Goal: Task Accomplishment & Management: Complete application form

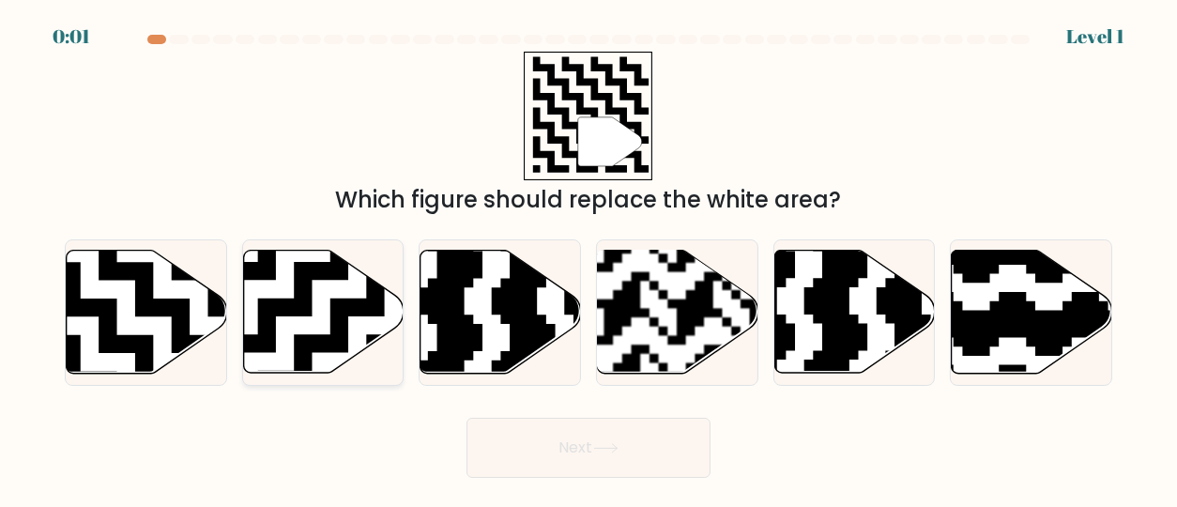
drag, startPoint x: 137, startPoint y: 306, endPoint x: 241, endPoint y: 270, distance: 110.1
click at [241, 270] on div "a. b. c. d." at bounding box center [588, 304] width 1062 height 160
click at [187, 289] on icon at bounding box center [147, 312] width 160 height 123
click at [588, 258] on input "a." at bounding box center [588, 255] width 1 height 5
radio input "true"
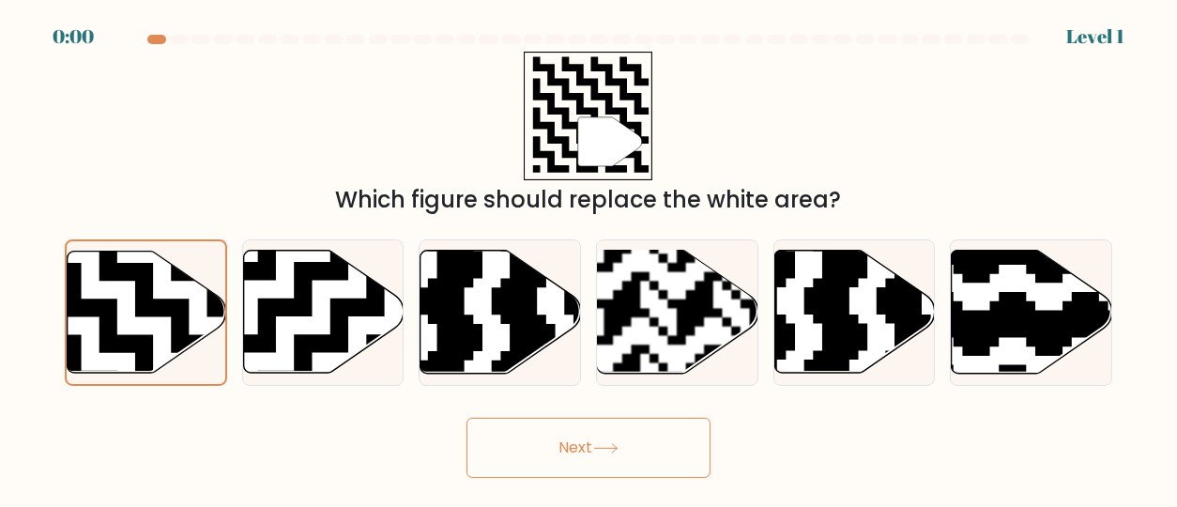
click at [576, 451] on button "Next" at bounding box center [588, 448] width 244 height 60
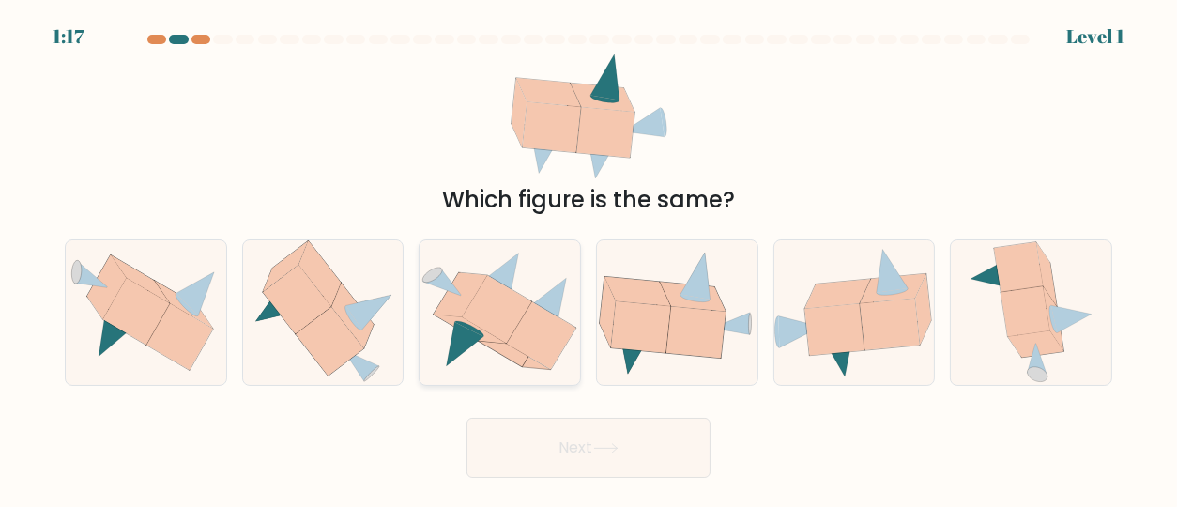
click at [521, 301] on icon at bounding box center [497, 310] width 69 height 68
click at [588, 258] on input "c." at bounding box center [588, 255] width 1 height 5
radio input "true"
click at [572, 453] on button "Next" at bounding box center [588, 448] width 244 height 60
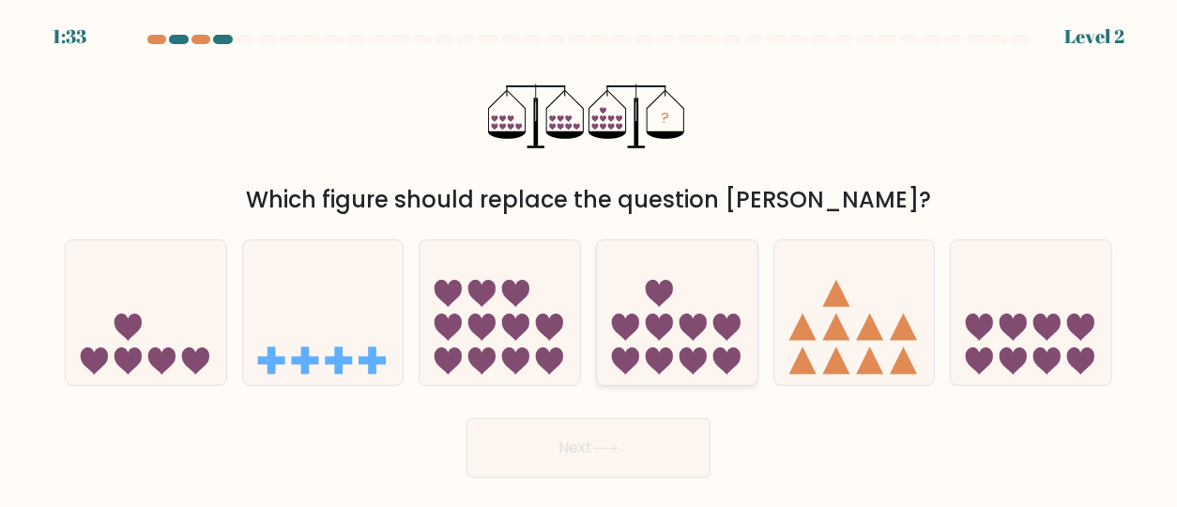
click at [674, 291] on icon at bounding box center [677, 312] width 160 height 132
click at [589, 258] on input "d." at bounding box center [588, 255] width 1 height 5
radio input "true"
click at [637, 443] on button "Next" at bounding box center [588, 448] width 244 height 60
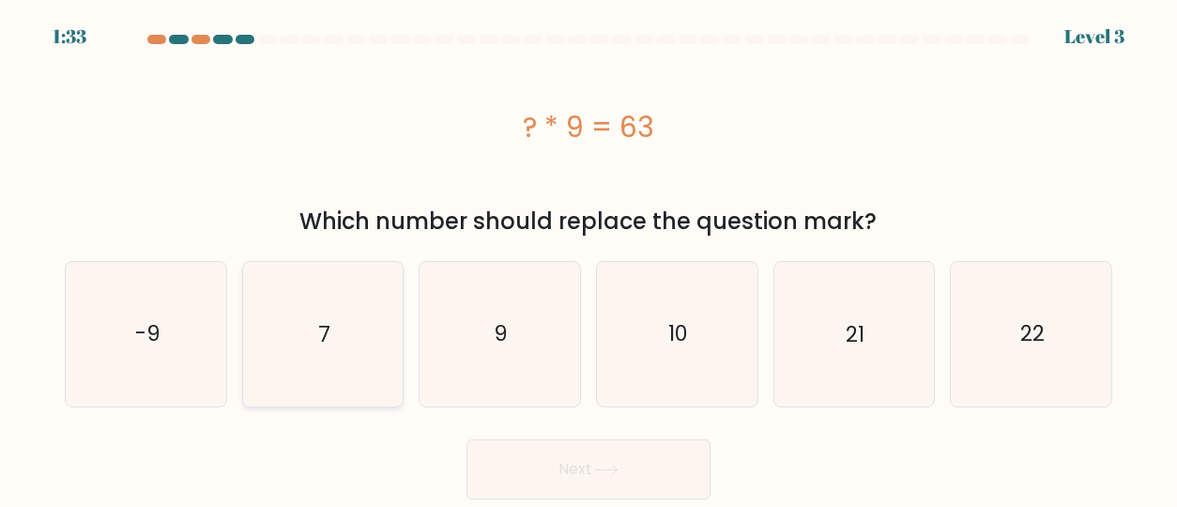
click at [332, 344] on icon "7" at bounding box center [323, 334] width 144 height 144
click at [588, 258] on input "b. 7" at bounding box center [588, 255] width 1 height 5
radio input "true"
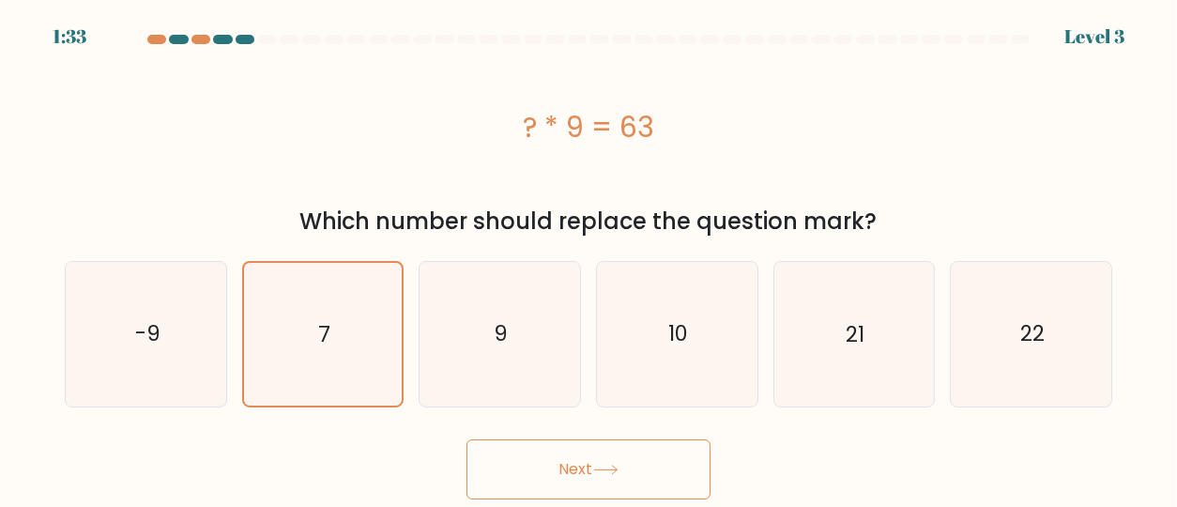
click at [553, 469] on button "Next" at bounding box center [588, 469] width 244 height 60
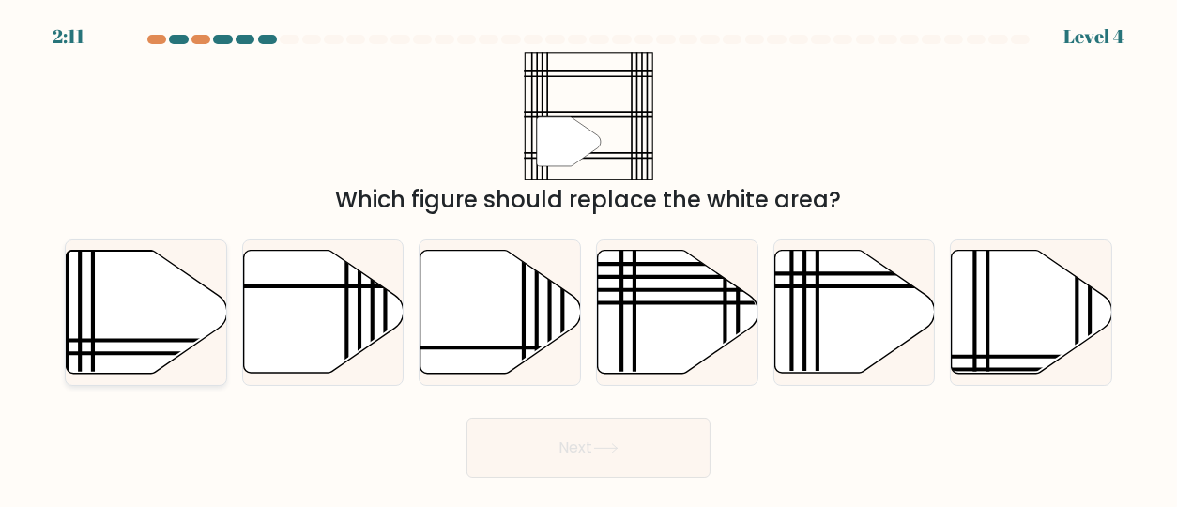
click at [161, 300] on icon at bounding box center [147, 312] width 160 height 123
click at [588, 258] on input "a." at bounding box center [588, 255] width 1 height 5
radio input "true"
click at [583, 462] on button "Next" at bounding box center [588, 448] width 244 height 60
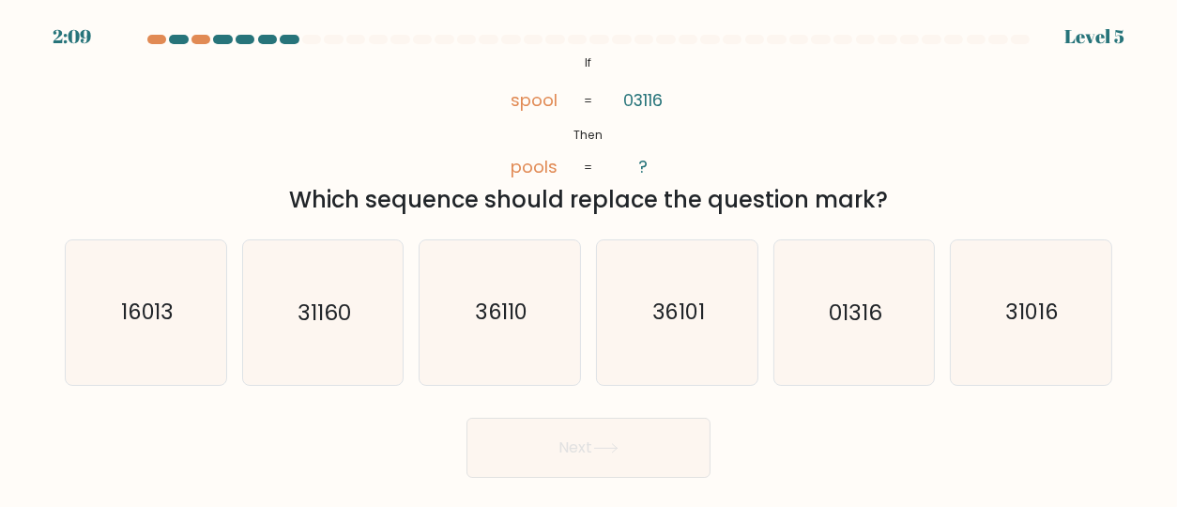
click at [575, 460] on button "Next" at bounding box center [588, 448] width 244 height 60
drag, startPoint x: 626, startPoint y: 97, endPoint x: 615, endPoint y: 101, distance: 12.2
click at [615, 101] on icon "@import url('https://fonts.googleapis.com/css?family=Abril+Fatface:400,100,100i…" at bounding box center [588, 116] width 209 height 129
click at [326, 291] on icon "31160" at bounding box center [323, 312] width 144 height 144
click at [588, 258] on input "b. 31160" at bounding box center [588, 255] width 1 height 5
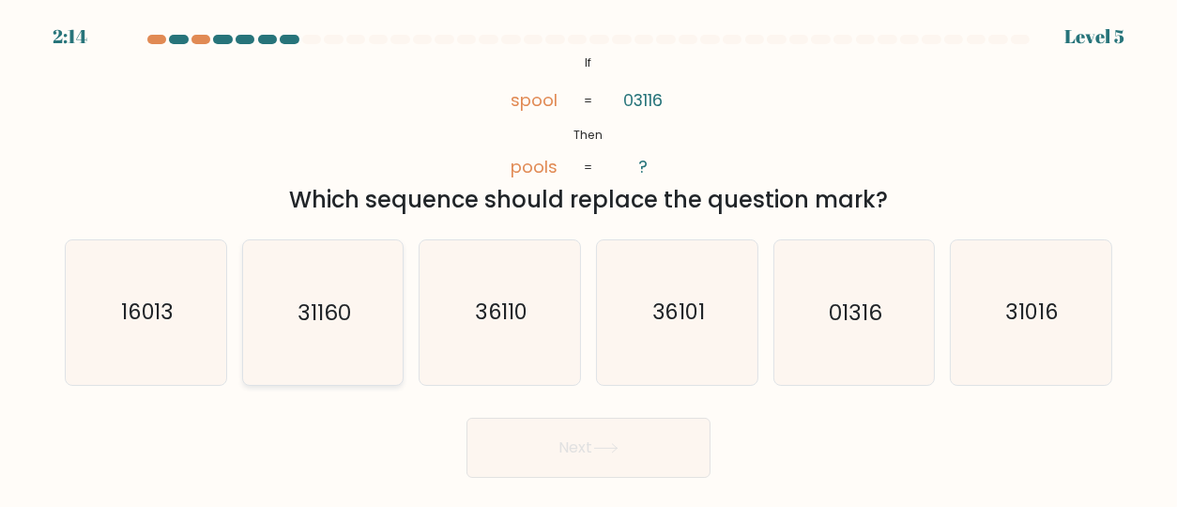
radio input "true"
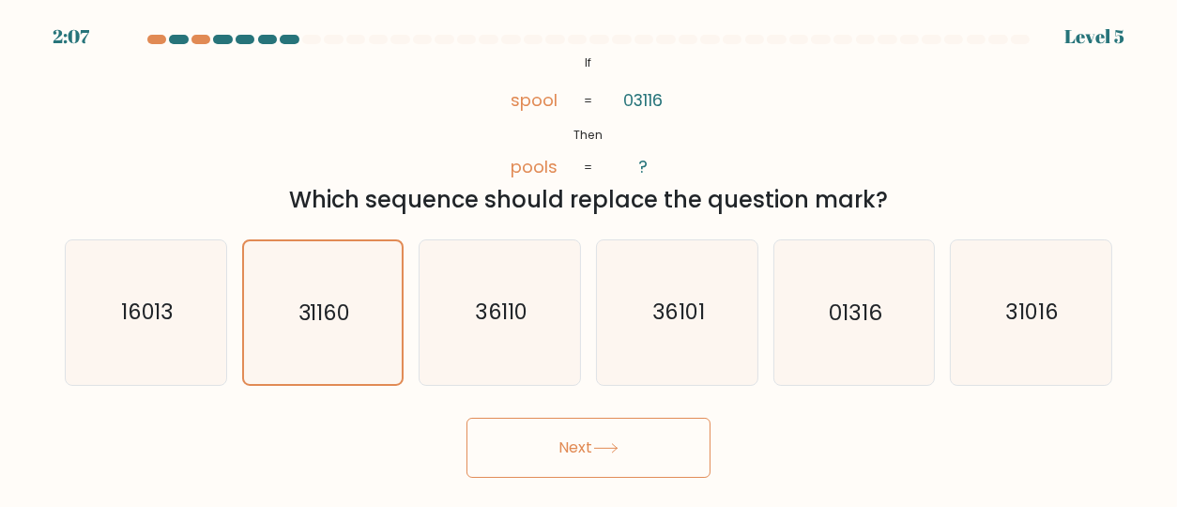
click at [544, 430] on button "Next" at bounding box center [588, 448] width 244 height 60
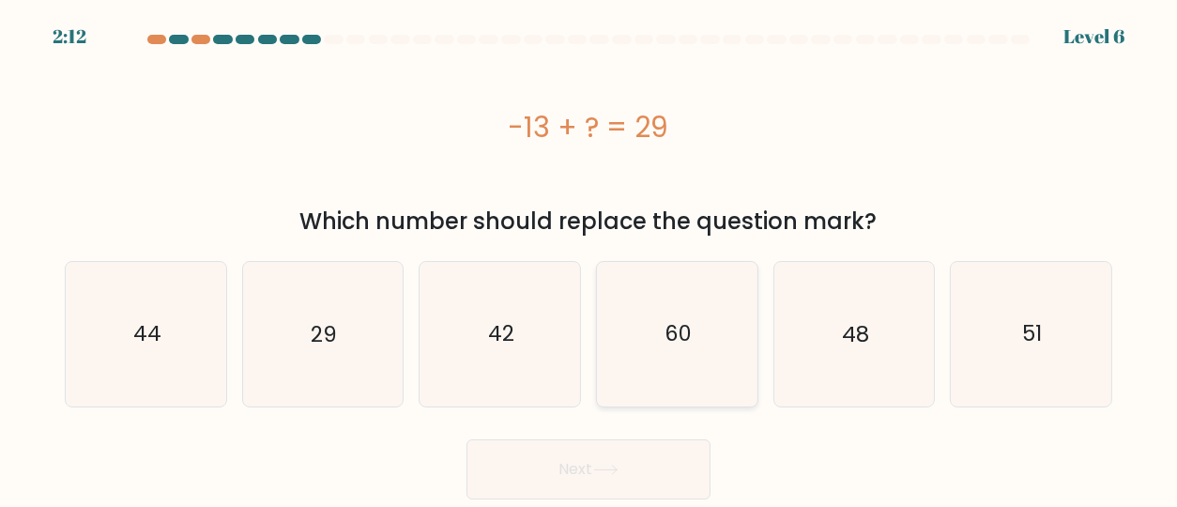
click at [677, 338] on text "60" at bounding box center [677, 334] width 27 height 30
click at [589, 258] on input "d. 60" at bounding box center [588, 255] width 1 height 5
radio input "true"
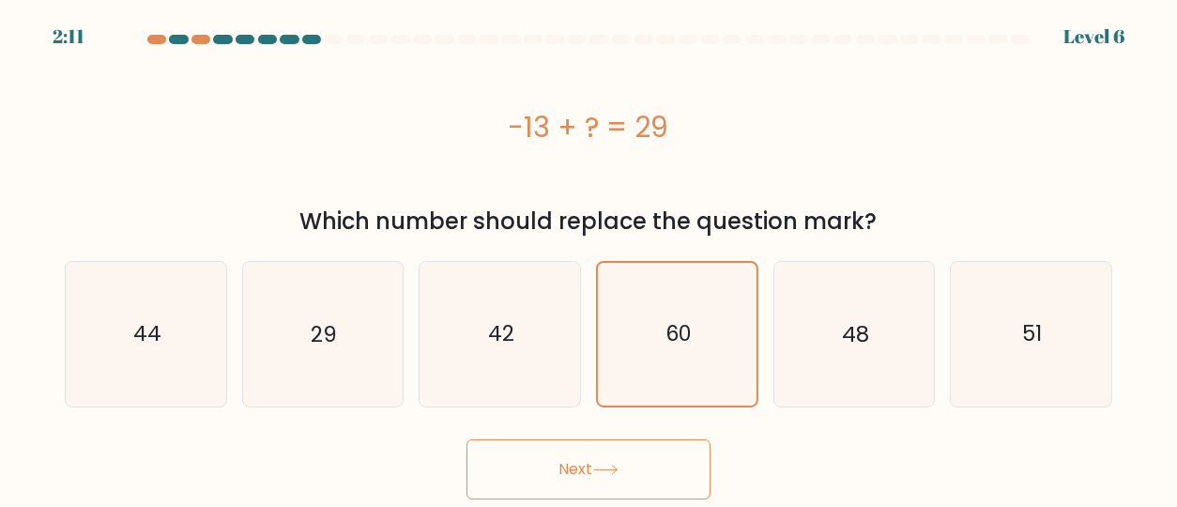
click at [662, 478] on button "Next" at bounding box center [588, 469] width 244 height 60
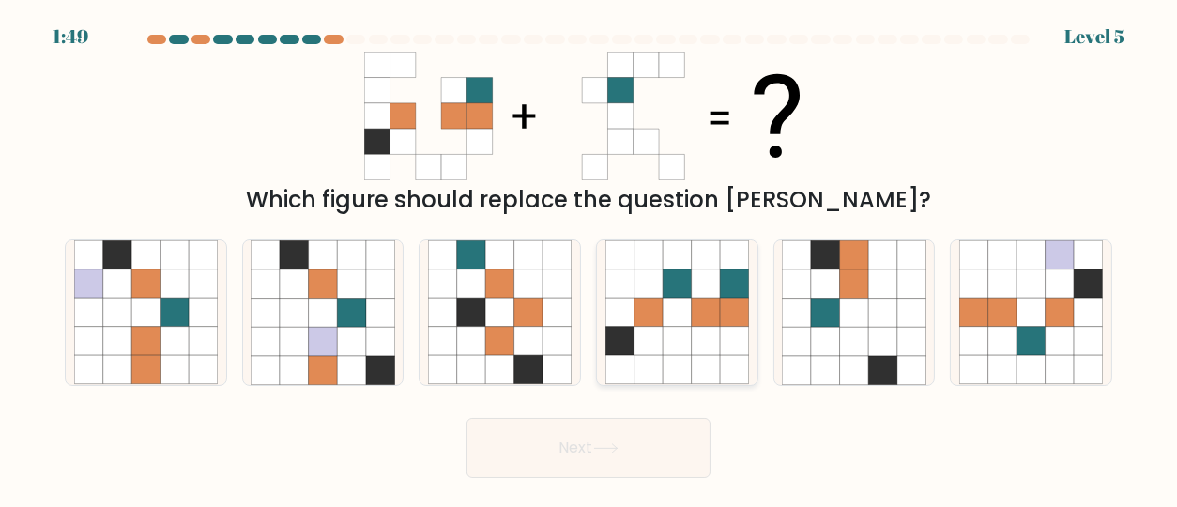
click at [654, 324] on icon at bounding box center [647, 312] width 29 height 29
click at [589, 258] on input "d." at bounding box center [588, 255] width 1 height 5
radio input "true"
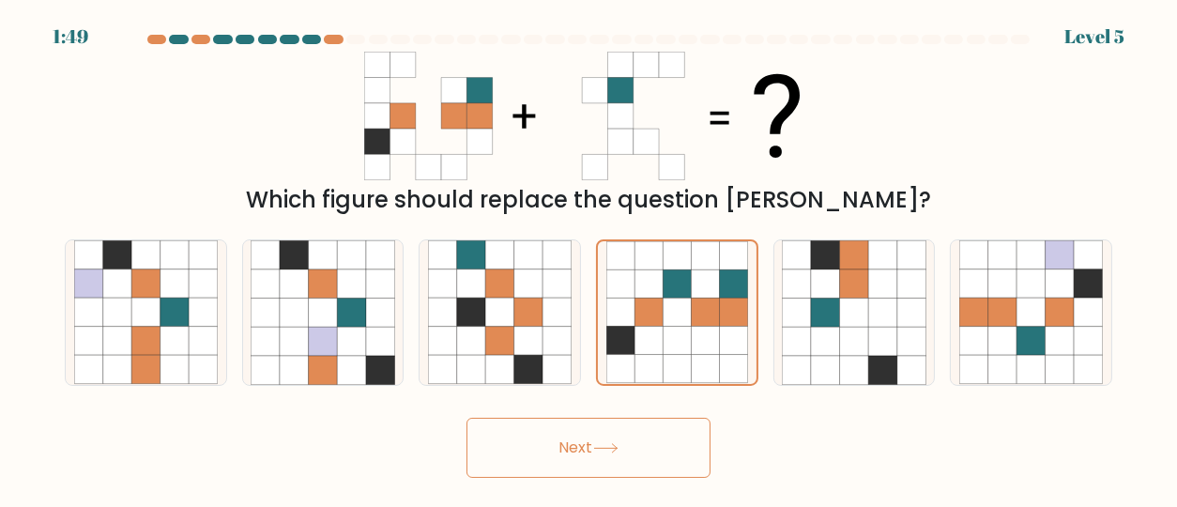
click at [640, 454] on button "Next" at bounding box center [588, 448] width 244 height 60
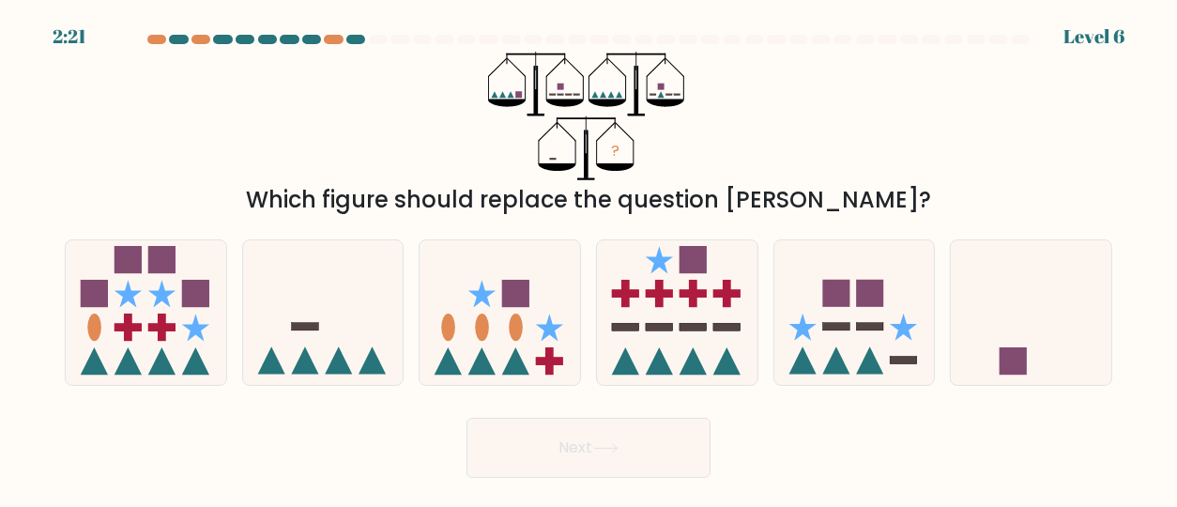
drag, startPoint x: 492, startPoint y: 92, endPoint x: 505, endPoint y: 92, distance: 13.1
click at [505, 92] on icon "?" at bounding box center [588, 116] width 201 height 129
click at [479, 290] on icon at bounding box center [499, 312] width 160 height 132
click at [588, 258] on input "c." at bounding box center [588, 255] width 1 height 5
radio input "true"
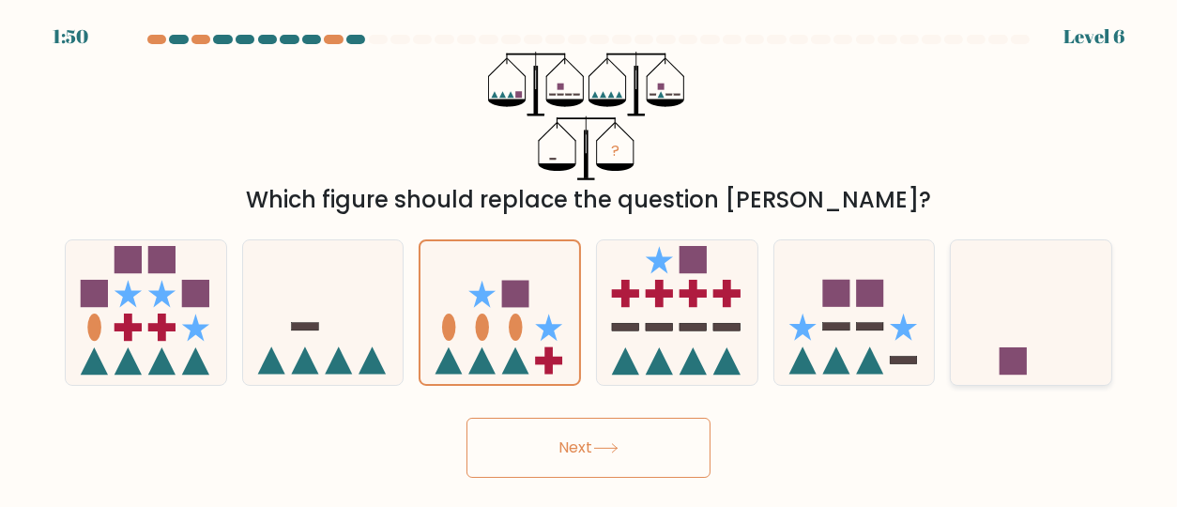
drag, startPoint x: 1029, startPoint y: 324, endPoint x: 938, endPoint y: 418, distance: 130.7
click at [1029, 326] on icon at bounding box center [1031, 312] width 160 height 132
click at [589, 258] on input "f." at bounding box center [588, 255] width 1 height 5
radio input "true"
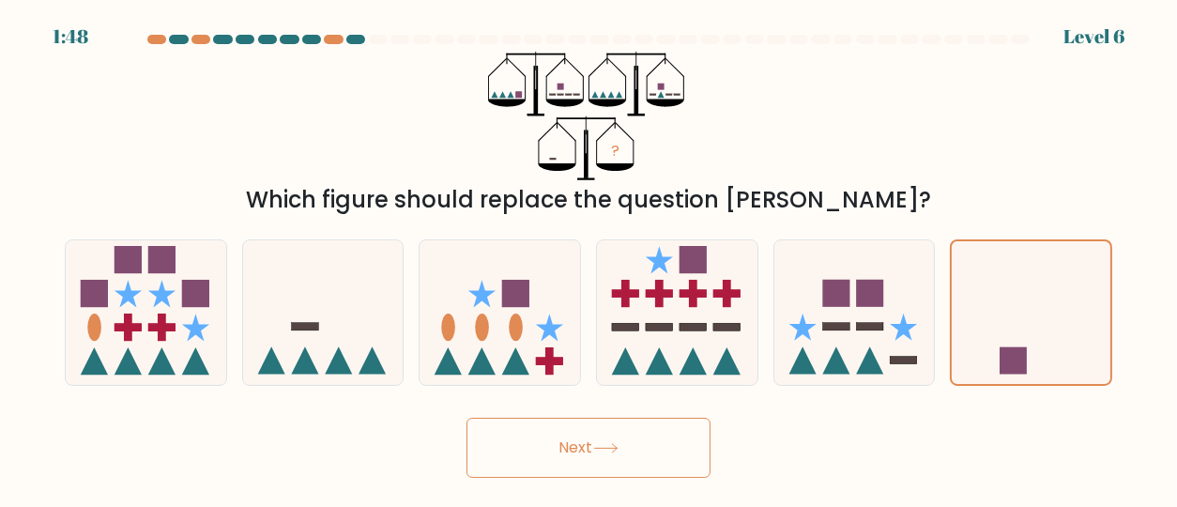
click at [597, 453] on button "Next" at bounding box center [588, 448] width 244 height 60
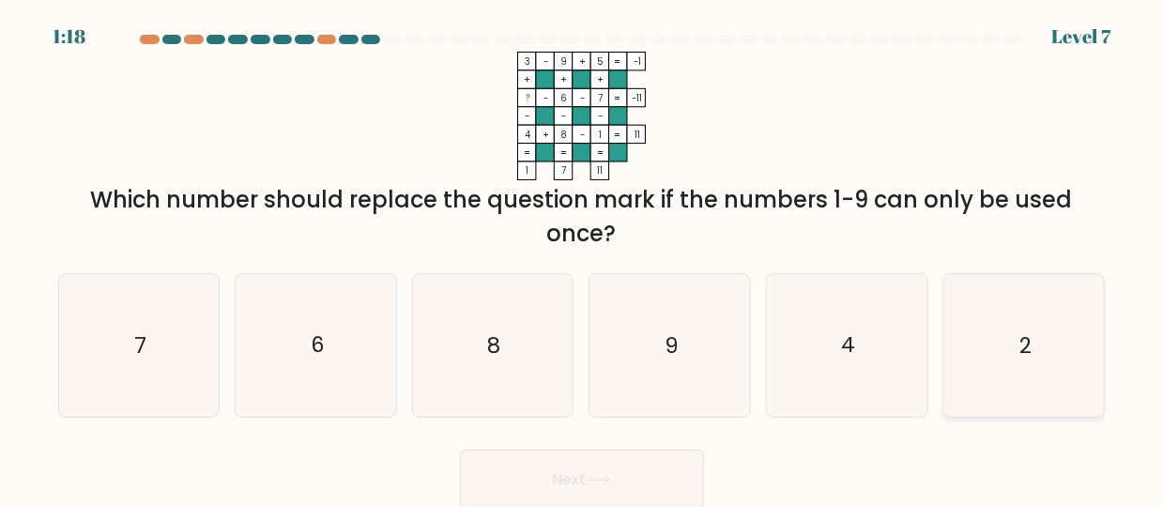
click at [1025, 391] on icon "2" at bounding box center [1023, 345] width 143 height 143
click at [583, 258] on input "f. 2" at bounding box center [582, 255] width 1 height 5
radio input "true"
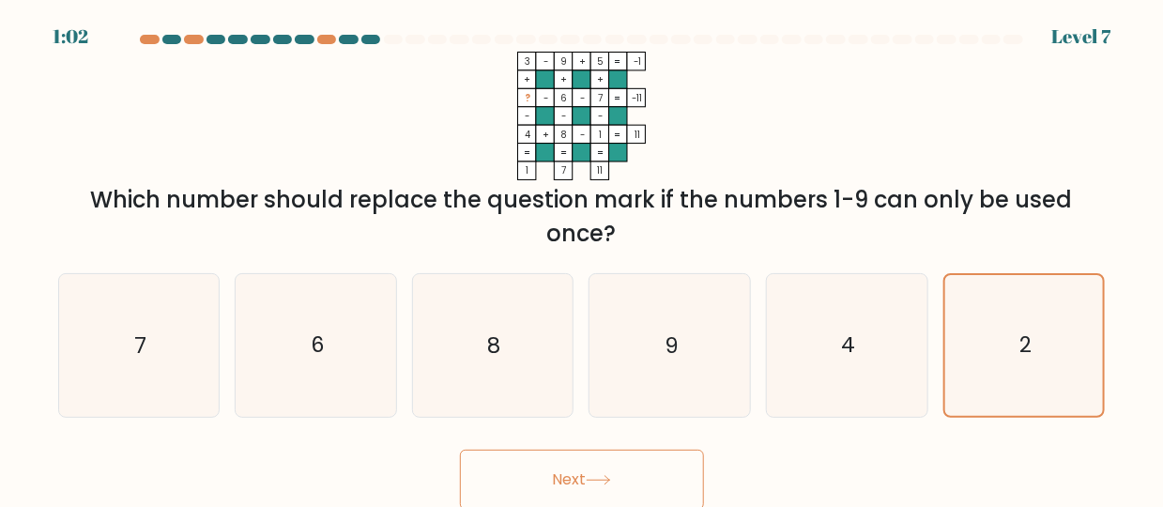
click at [565, 468] on button "Next" at bounding box center [582, 479] width 244 height 60
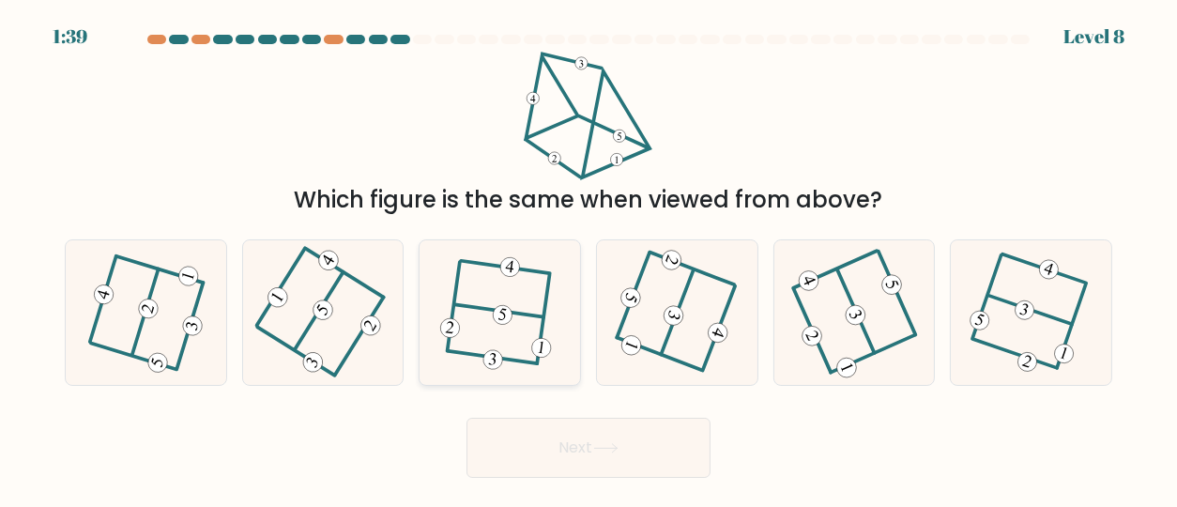
click at [546, 327] on icon at bounding box center [500, 312] width 114 height 115
click at [588, 258] on input "c." at bounding box center [588, 255] width 1 height 5
radio input "true"
click at [604, 445] on icon at bounding box center [605, 448] width 25 height 10
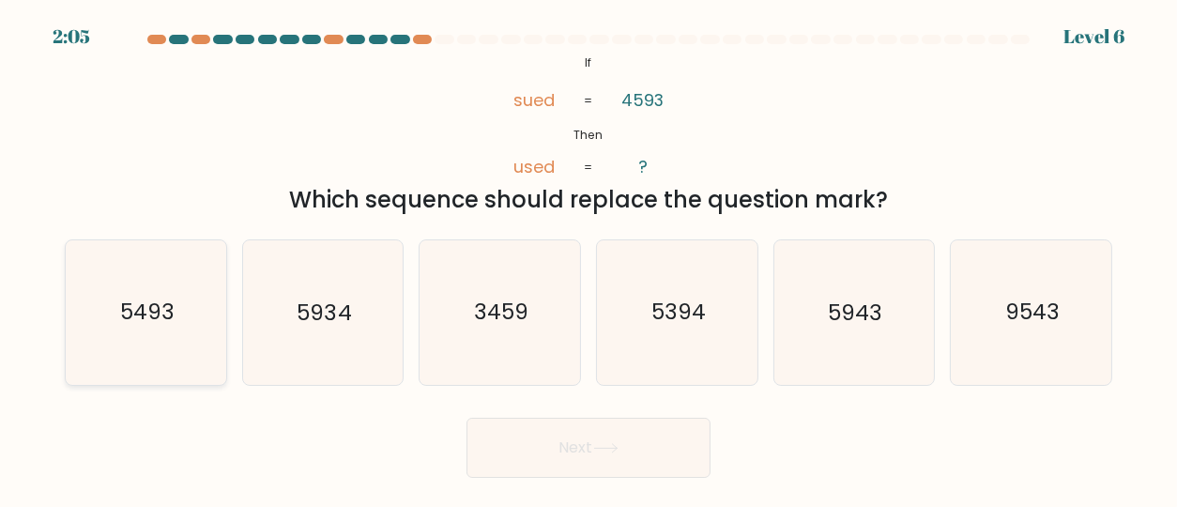
click at [210, 324] on icon "5493" at bounding box center [146, 312] width 144 height 144
click at [588, 258] on input "a. 5493" at bounding box center [588, 255] width 1 height 5
radio input "true"
click at [550, 445] on button "Next" at bounding box center [588, 448] width 244 height 60
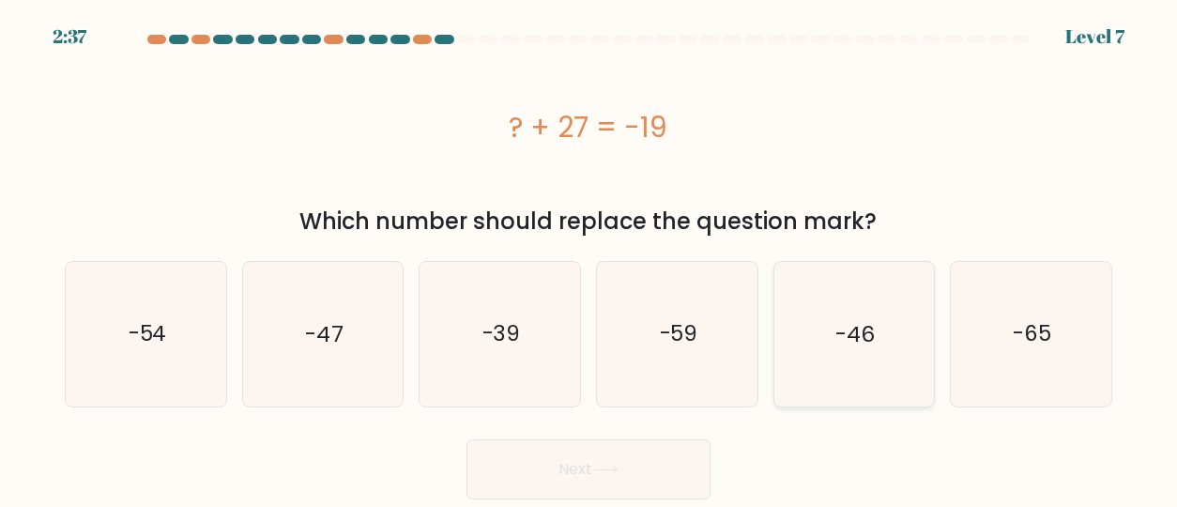
drag, startPoint x: 1099, startPoint y: 349, endPoint x: 869, endPoint y: 373, distance: 231.2
click at [1092, 349] on icon "-65" at bounding box center [1031, 334] width 144 height 144
click at [589, 258] on input "f. -65" at bounding box center [588, 255] width 1 height 5
radio input "true"
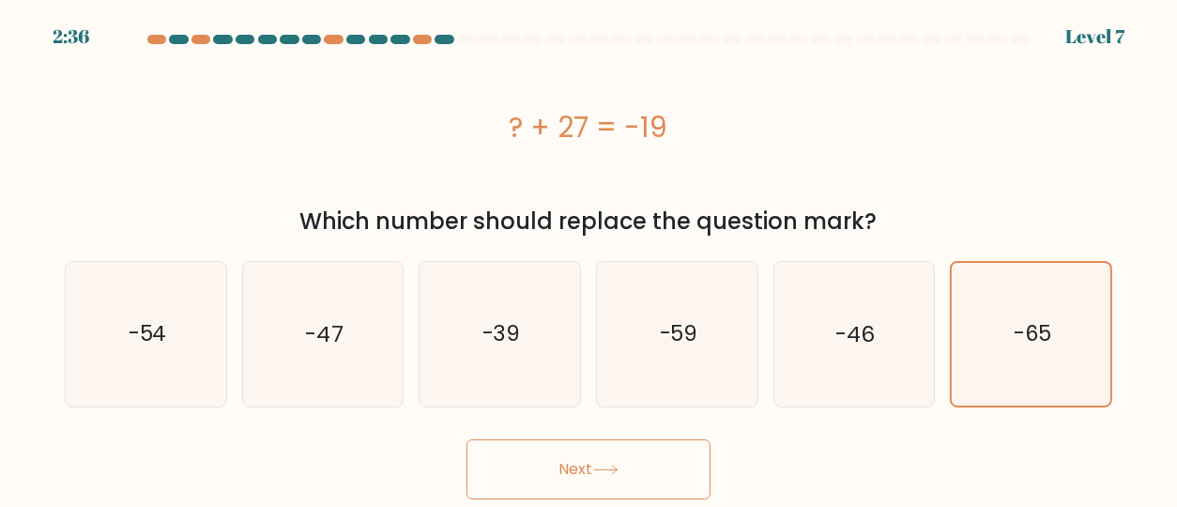
click at [653, 460] on button "Next" at bounding box center [588, 469] width 244 height 60
